Goal: Navigation & Orientation: Find specific page/section

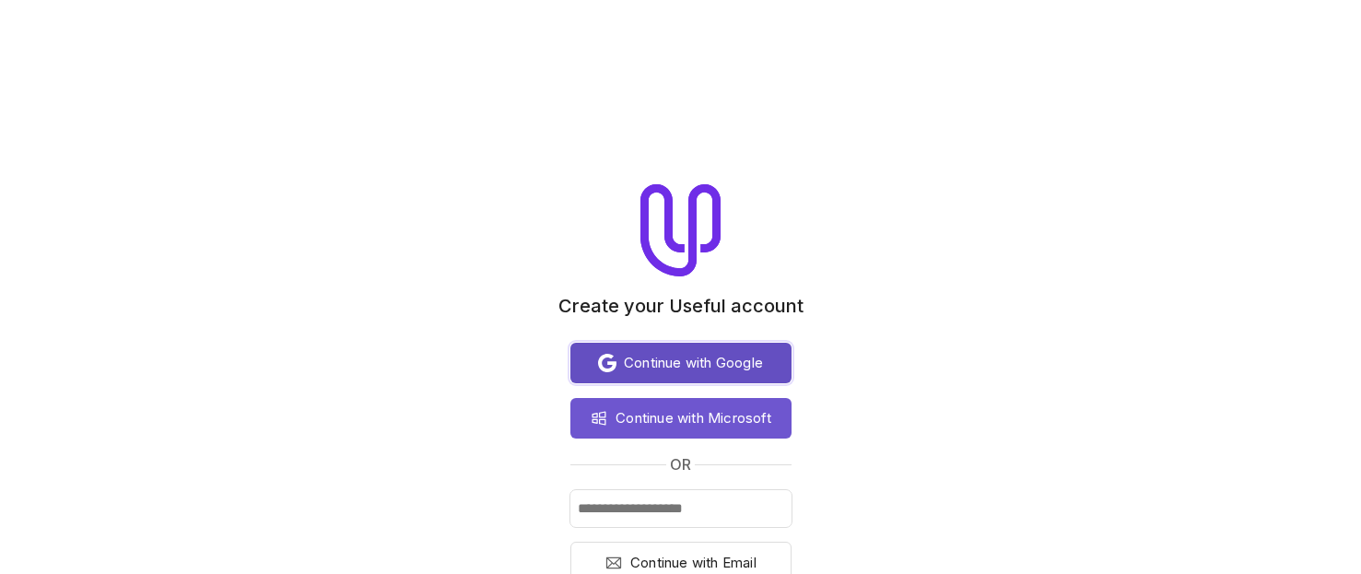
click at [630, 358] on span "Continue with Google" at bounding box center [693, 363] width 139 height 22
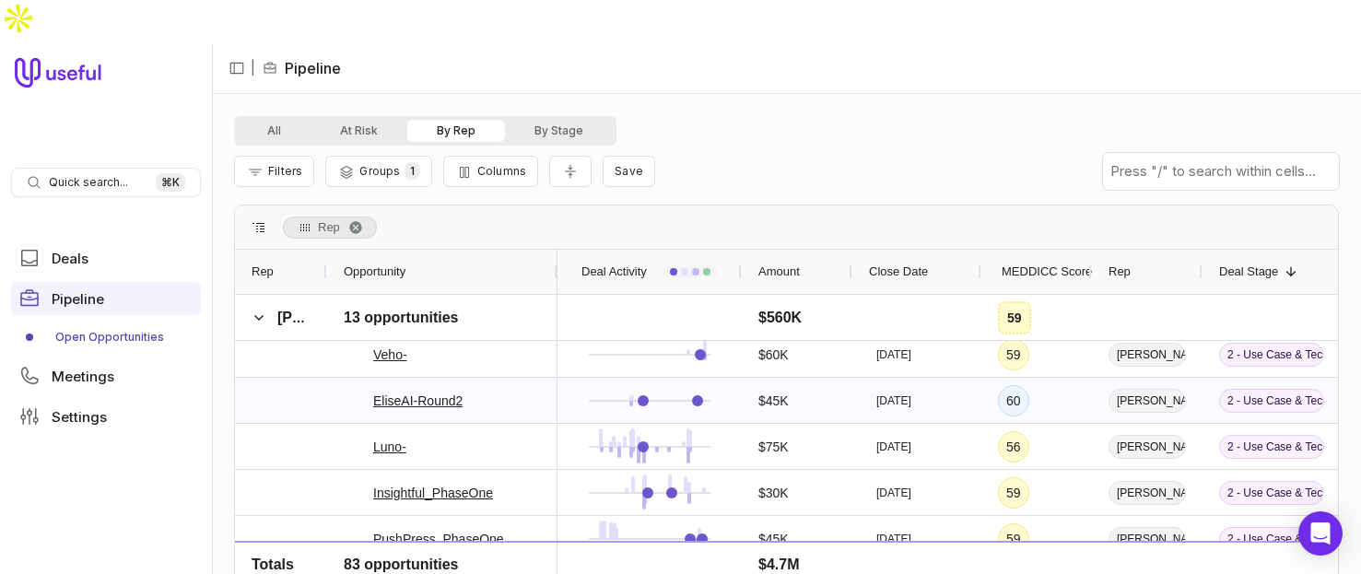
scroll to position [976, 0]
click at [390, 345] on link "Veho-" at bounding box center [390, 356] width 34 height 22
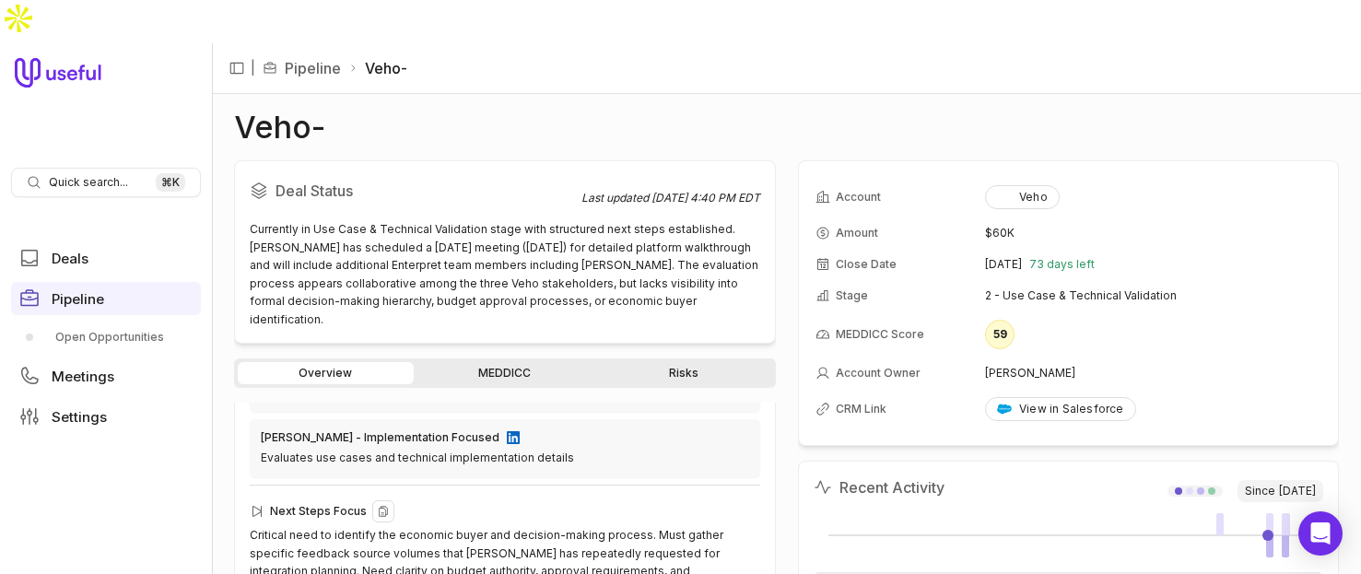
scroll to position [771, 0]
